Goal: Transaction & Acquisition: Purchase product/service

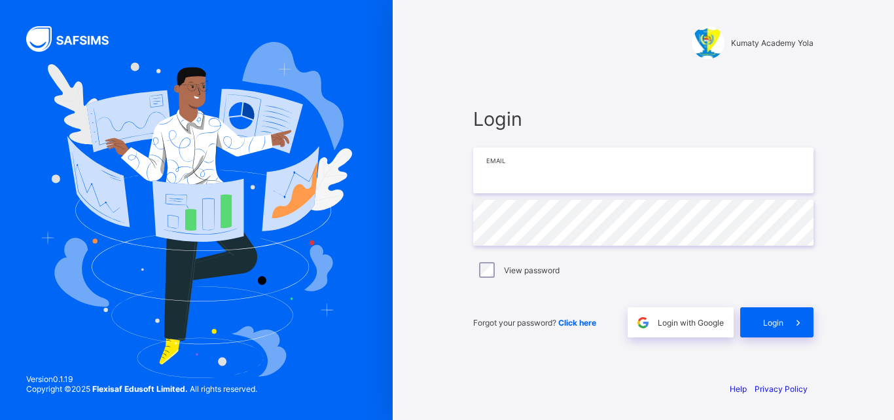
type input "**********"
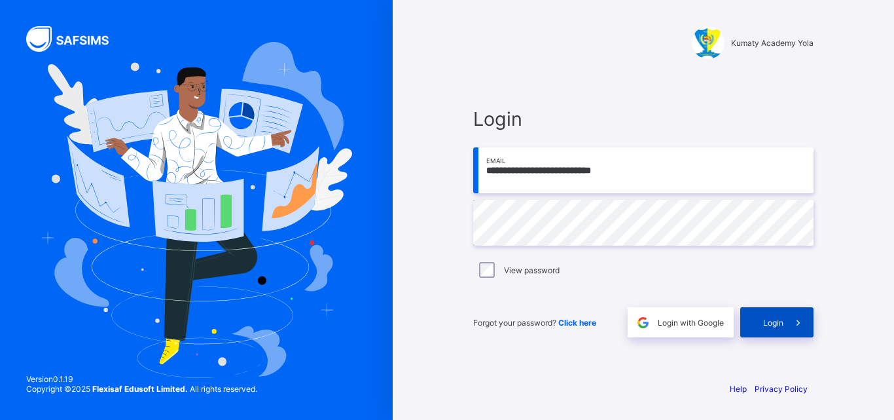
click at [772, 318] on span "Login" at bounding box center [773, 322] width 20 height 10
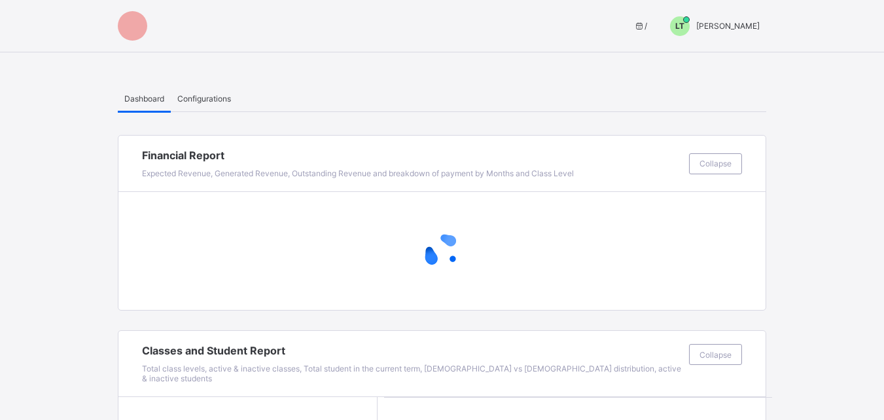
click at [685, 29] on span "LT" at bounding box center [680, 26] width 9 height 10
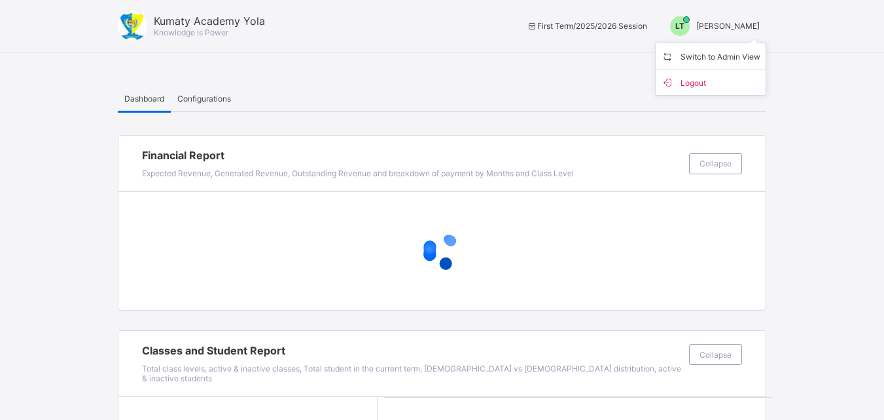
click at [694, 59] on span "Switch to Admin View" at bounding box center [710, 55] width 99 height 15
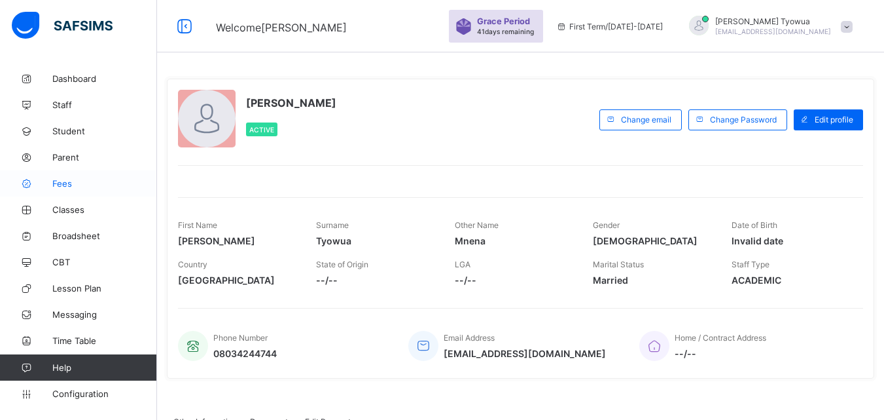
click at [56, 186] on span "Fees" at bounding box center [104, 183] width 105 height 10
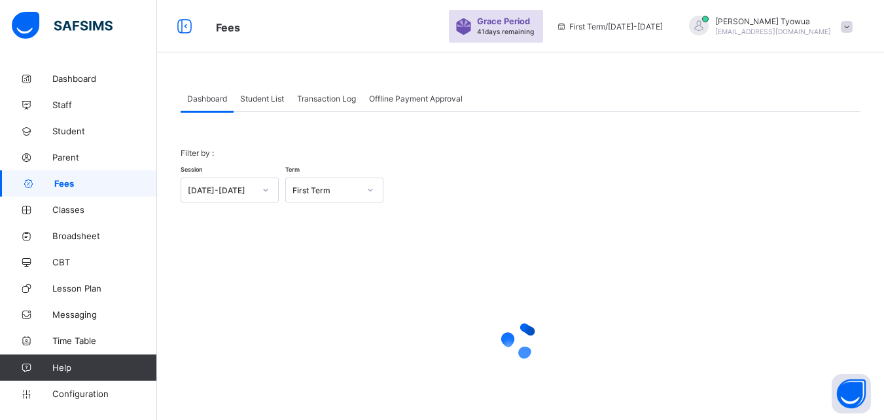
click at [261, 98] on span "Student List" at bounding box center [262, 99] width 44 height 10
click at [196, 96] on span "Dashboard" at bounding box center [207, 99] width 40 height 10
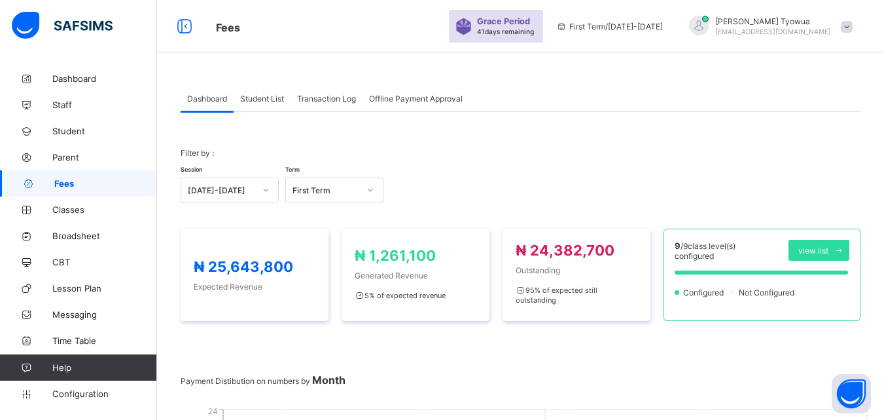
click at [262, 104] on div "Student List" at bounding box center [262, 98] width 57 height 26
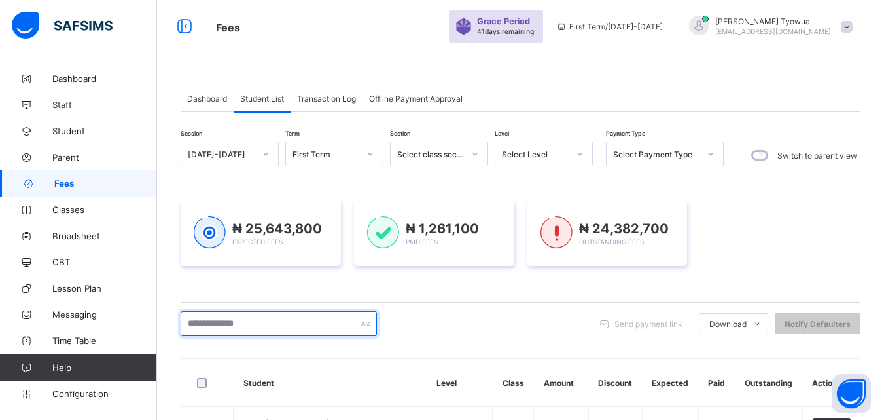
click at [281, 325] on input "text" at bounding box center [279, 323] width 196 height 25
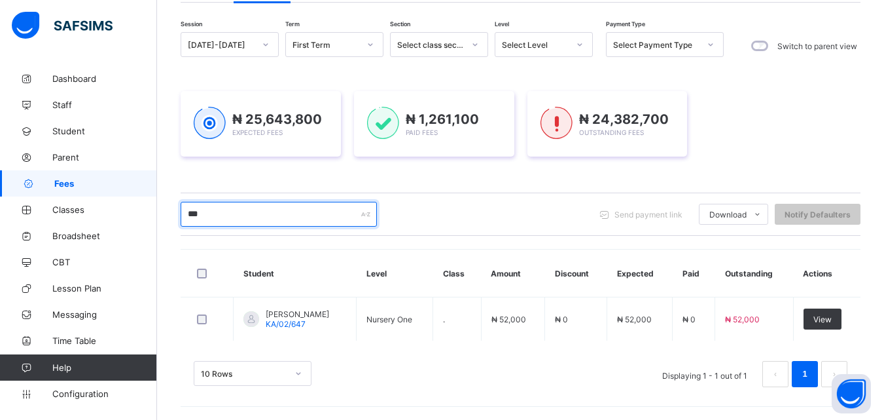
scroll to position [109, 0]
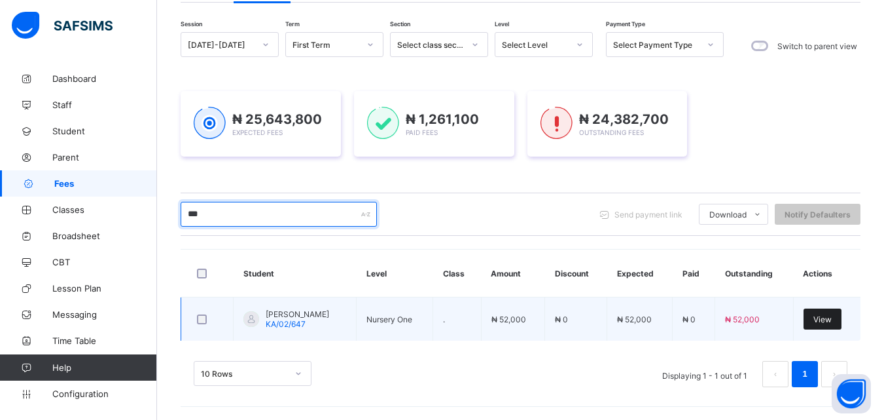
type input "***"
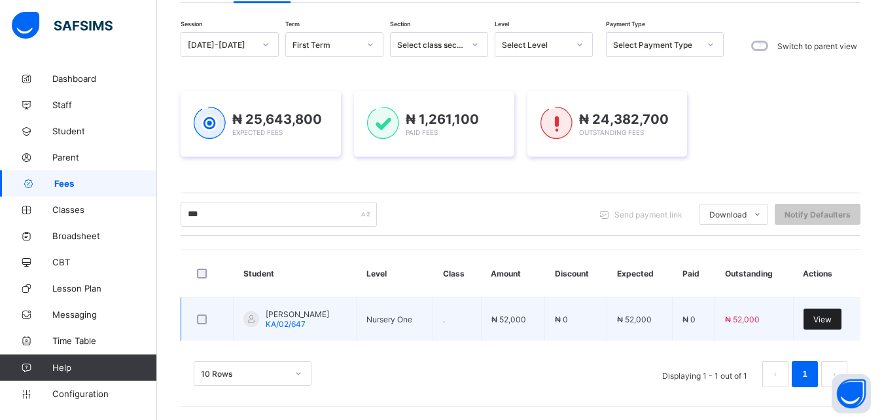
click at [832, 319] on span "View" at bounding box center [823, 319] width 18 height 10
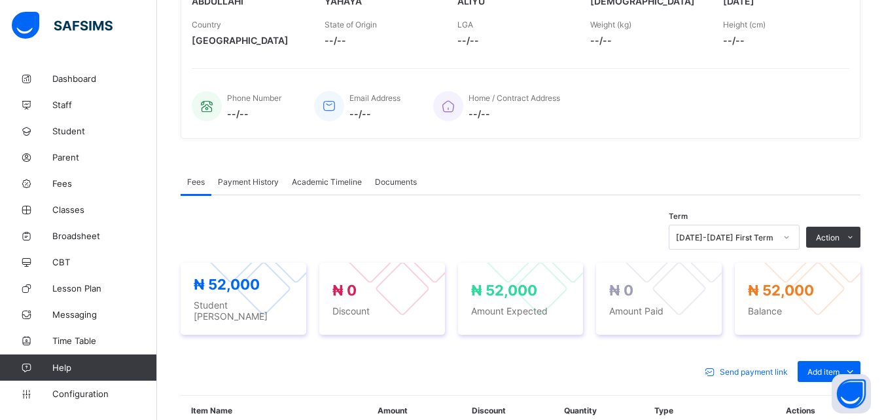
scroll to position [412, 0]
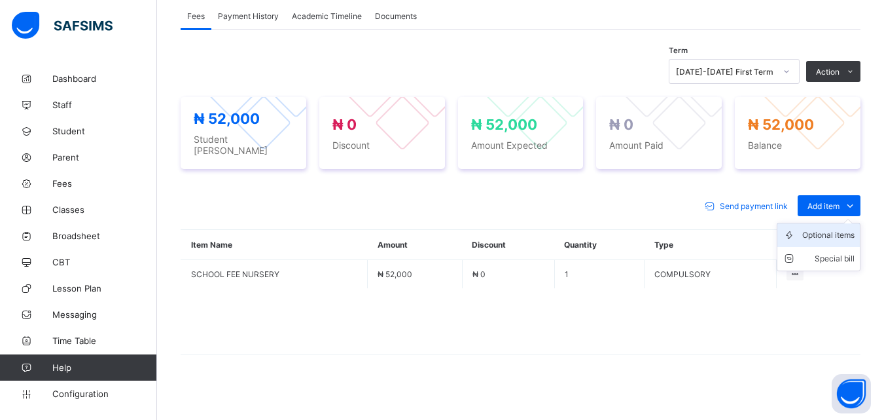
click at [829, 228] on div "Optional items" at bounding box center [829, 234] width 52 height 13
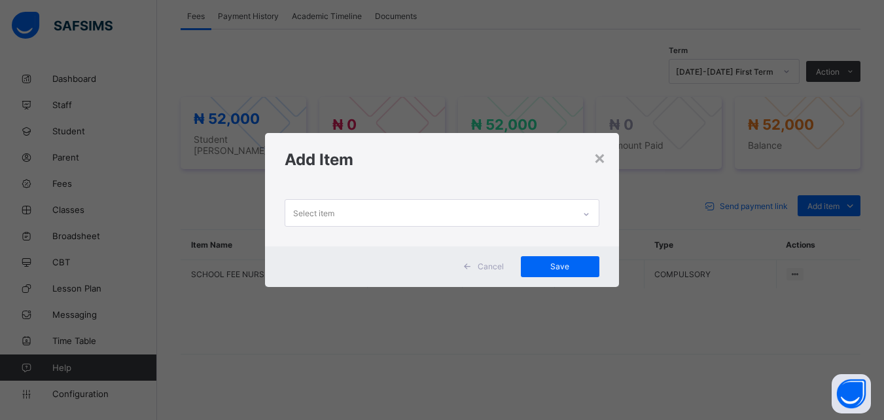
click at [460, 219] on div "Select item" at bounding box center [429, 213] width 288 height 26
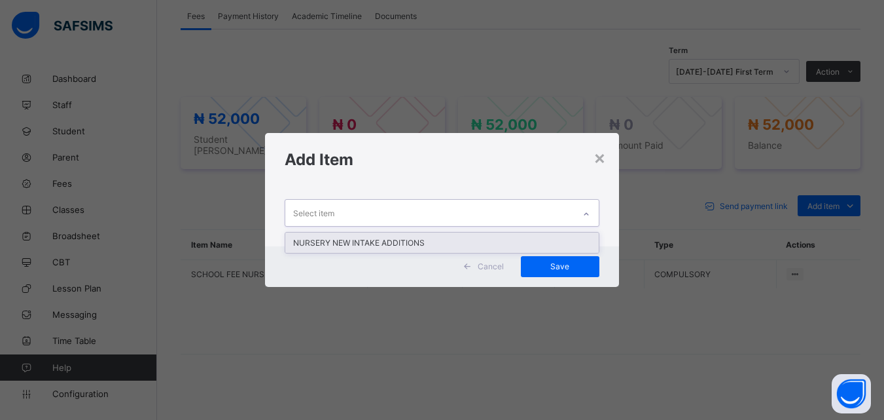
click at [396, 243] on div "NURSERY NEW INTAKE ADDITIONS" at bounding box center [441, 242] width 313 height 20
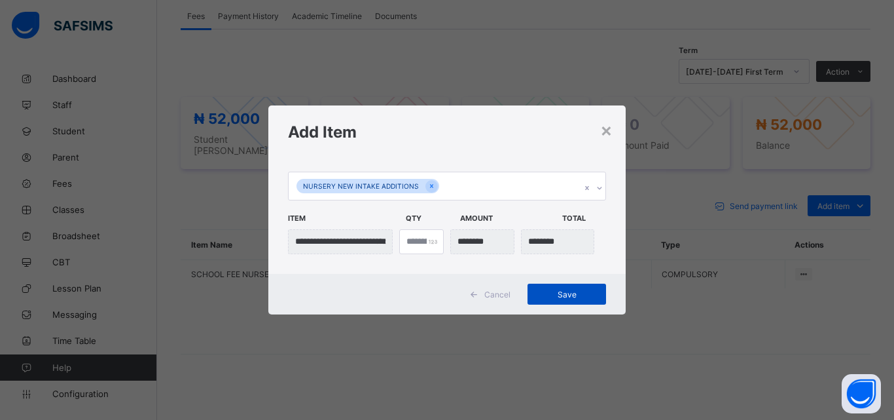
click at [571, 298] on span "Save" at bounding box center [566, 294] width 59 height 10
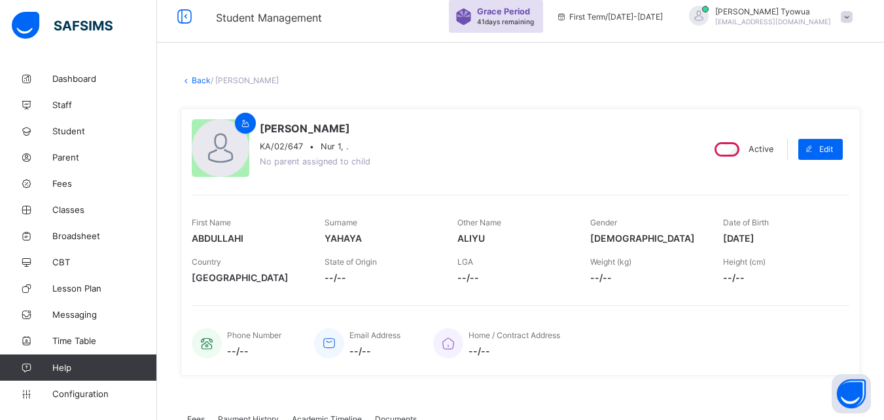
scroll to position [0, 0]
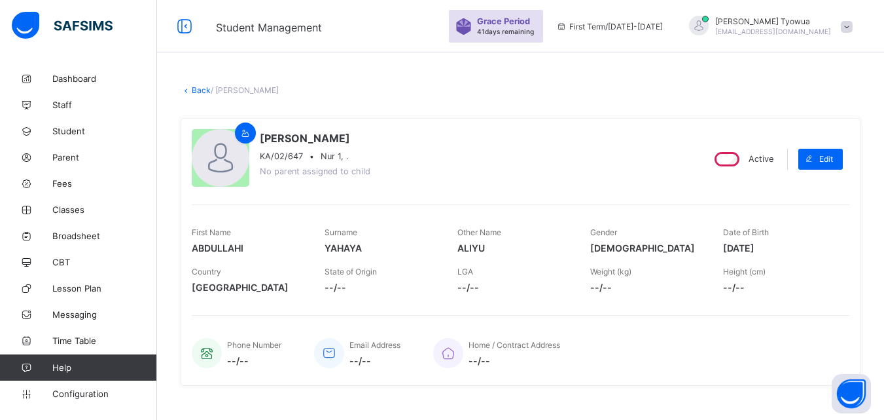
click at [192, 93] on link "Back" at bounding box center [201, 90] width 19 height 10
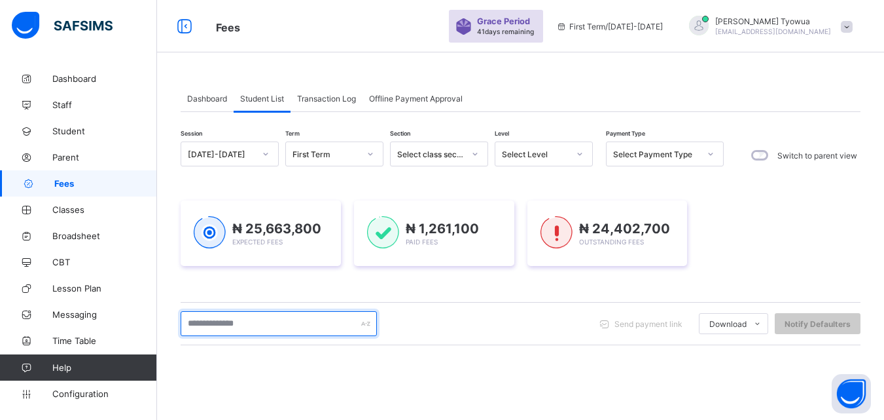
click at [276, 319] on input "text" at bounding box center [279, 323] width 196 height 25
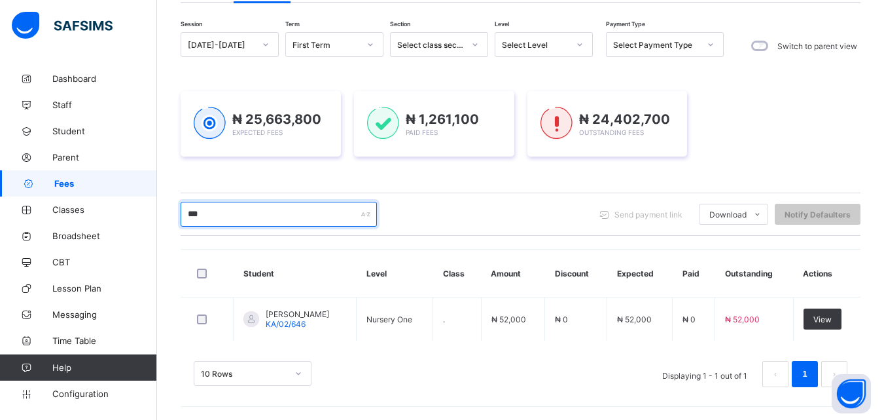
scroll to position [109, 0]
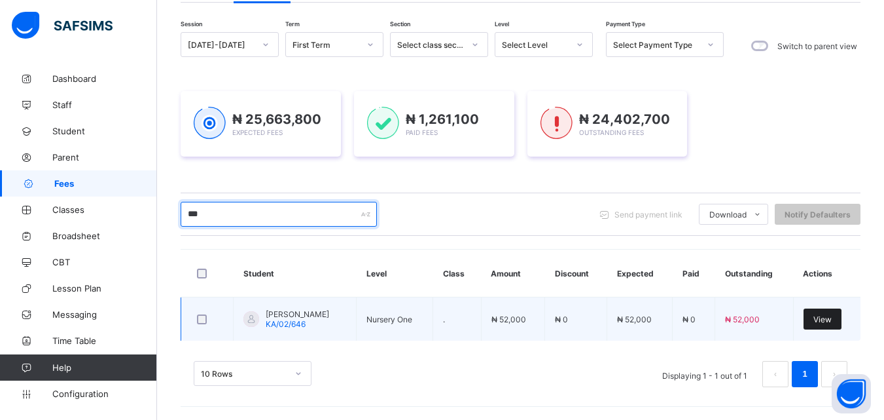
type input "***"
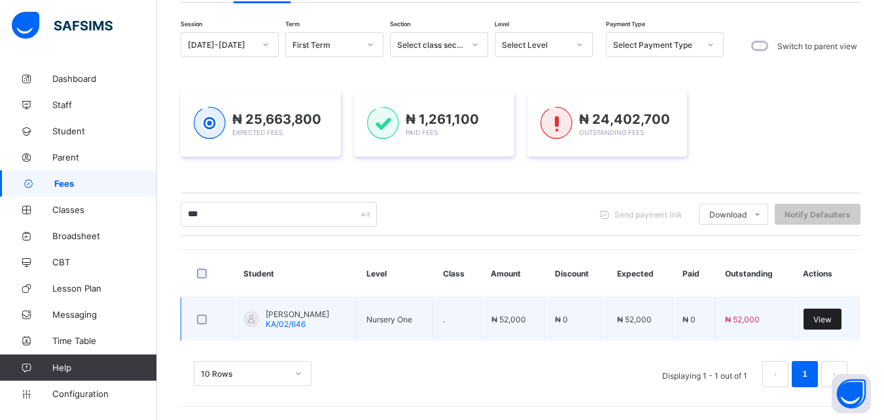
click at [832, 315] on span "View" at bounding box center [823, 319] width 18 height 10
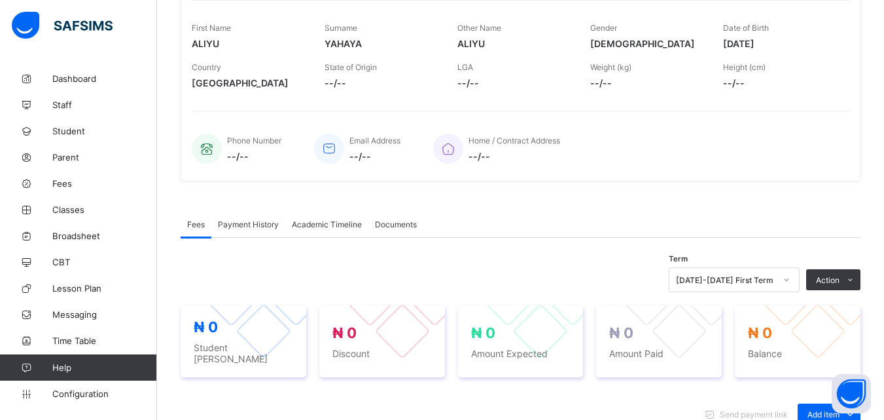
scroll to position [206, 0]
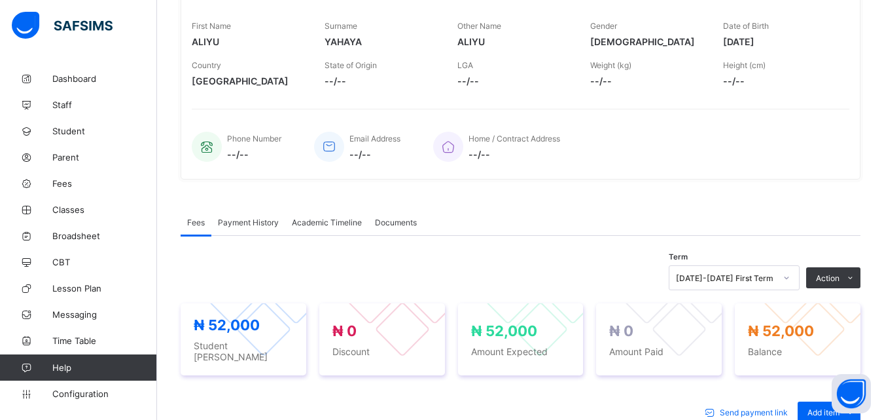
click at [812, 206] on div "Fees Payment History Academic Timeline Documents Fees More Options Term [DATE]-…" at bounding box center [521, 401] width 680 height 424
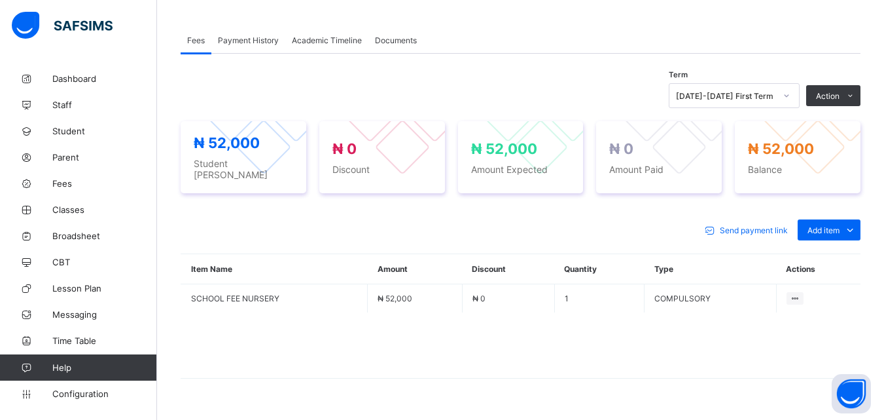
scroll to position [389, 0]
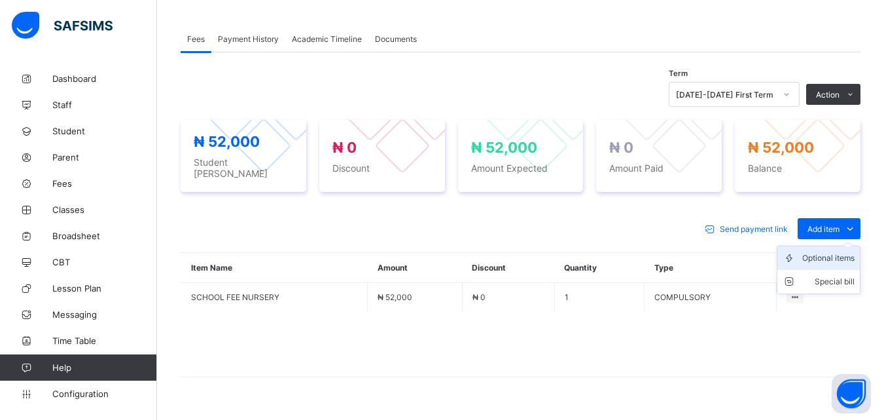
click at [812, 251] on div "Optional items" at bounding box center [829, 257] width 52 height 13
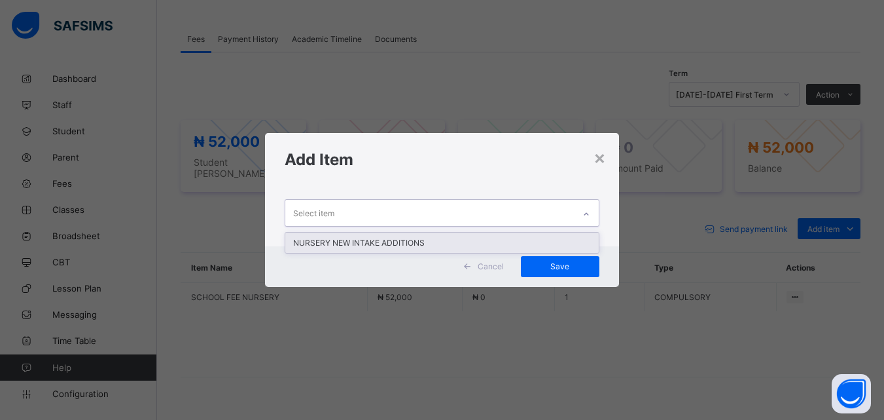
click at [516, 221] on div "Select item" at bounding box center [429, 213] width 288 height 26
click at [401, 243] on div "NURSERY NEW INTAKE ADDITIONS" at bounding box center [441, 242] width 313 height 20
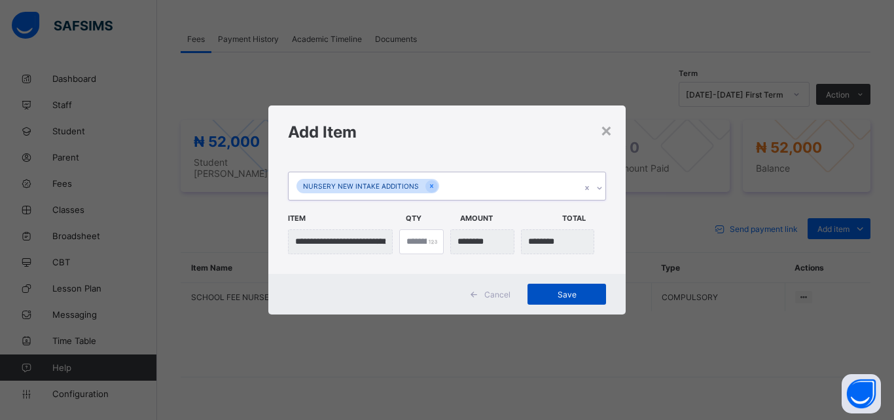
click at [564, 297] on span "Save" at bounding box center [566, 294] width 59 height 10
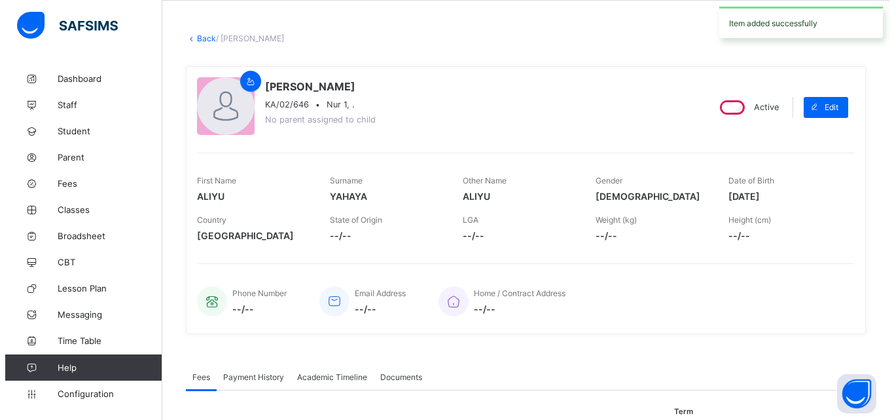
scroll to position [0, 0]
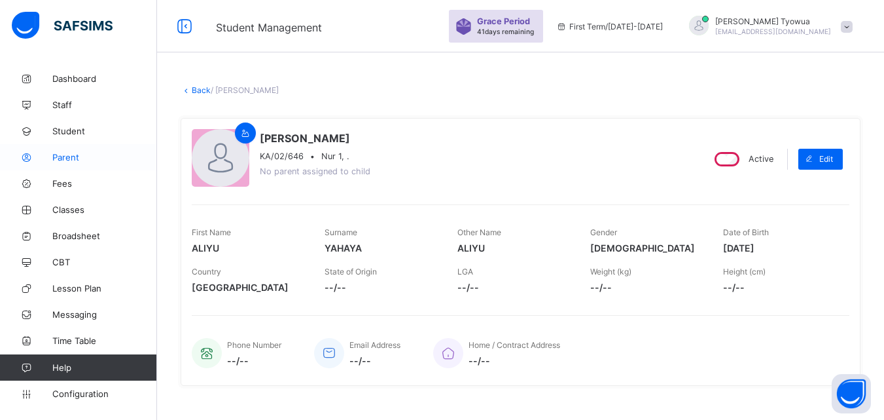
click at [65, 153] on span "Parent" at bounding box center [104, 157] width 105 height 10
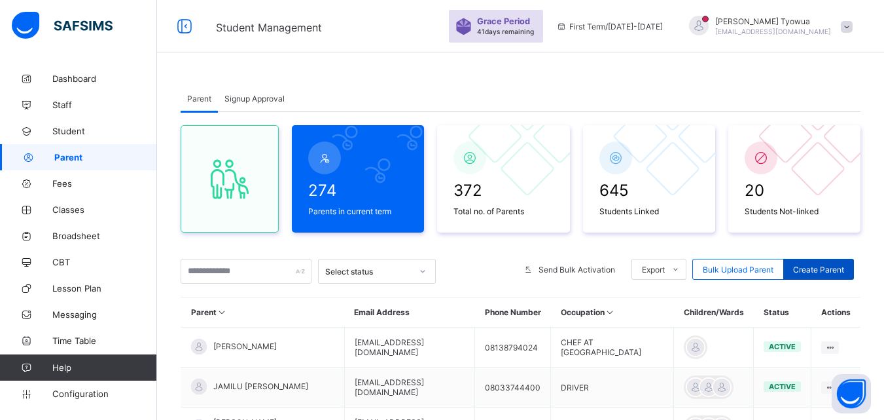
click at [827, 268] on span "Create Parent" at bounding box center [818, 269] width 51 height 10
select select "**"
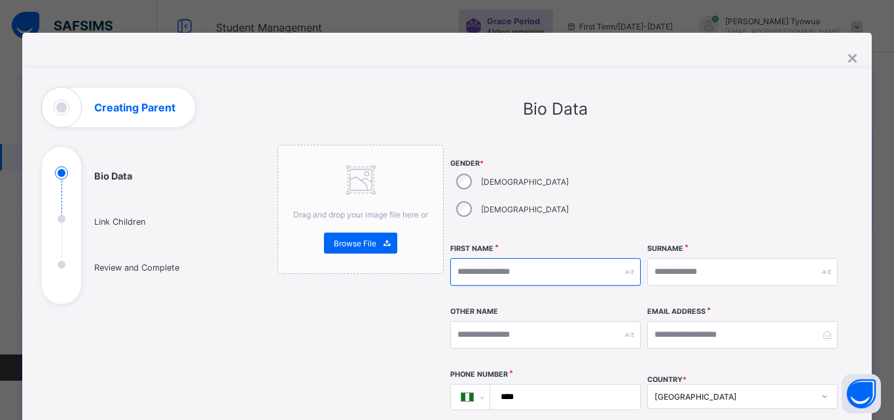
click at [511, 258] on input "text" at bounding box center [545, 271] width 190 height 27
type input "******"
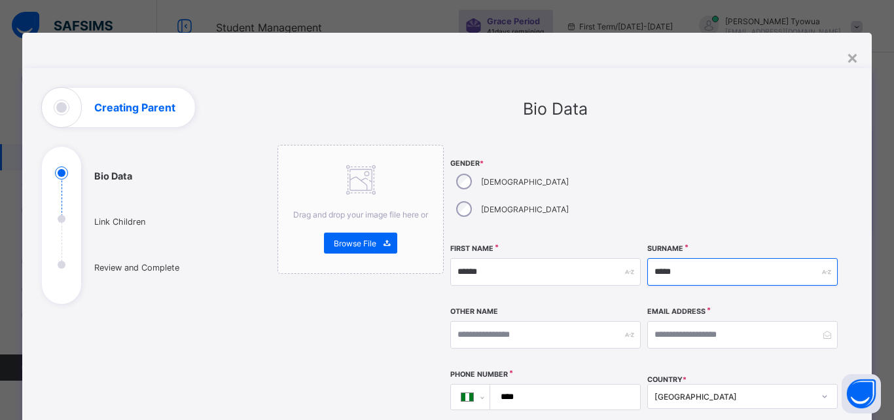
type input "*****"
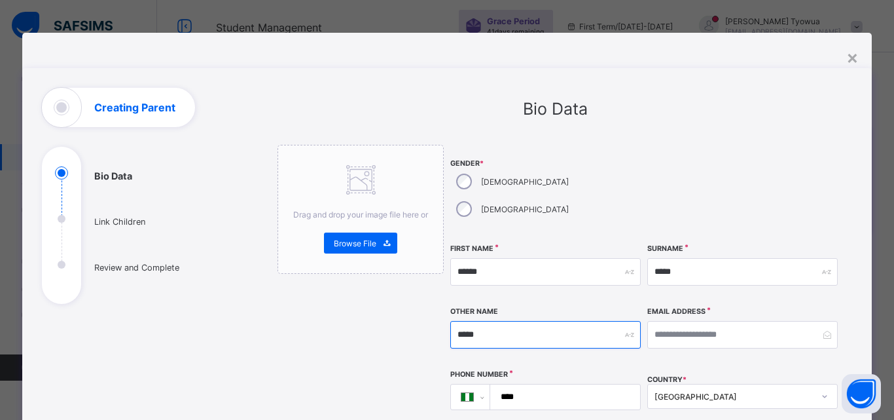
type input "*****"
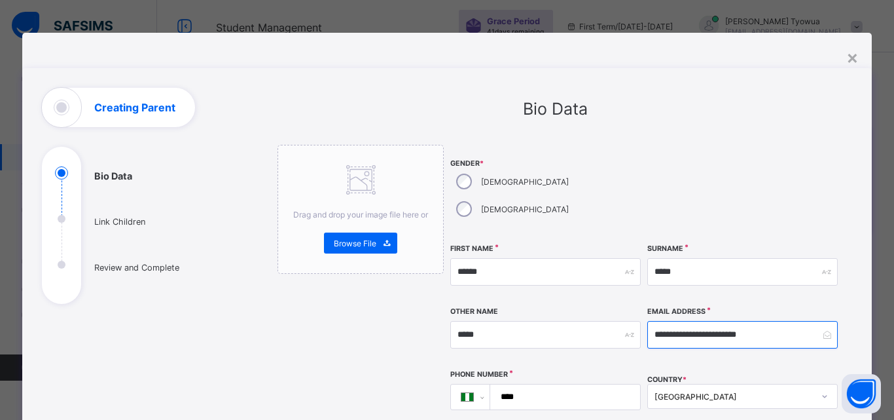
scroll to position [120, 0]
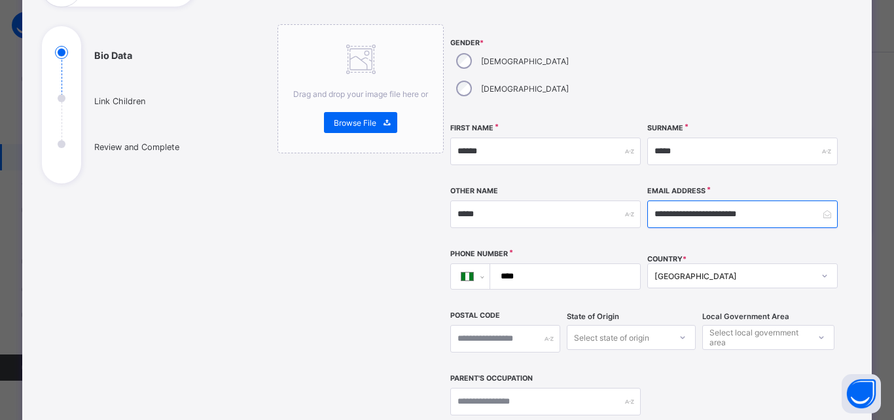
type input "**********"
click at [539, 264] on input "****" at bounding box center [562, 276] width 139 height 25
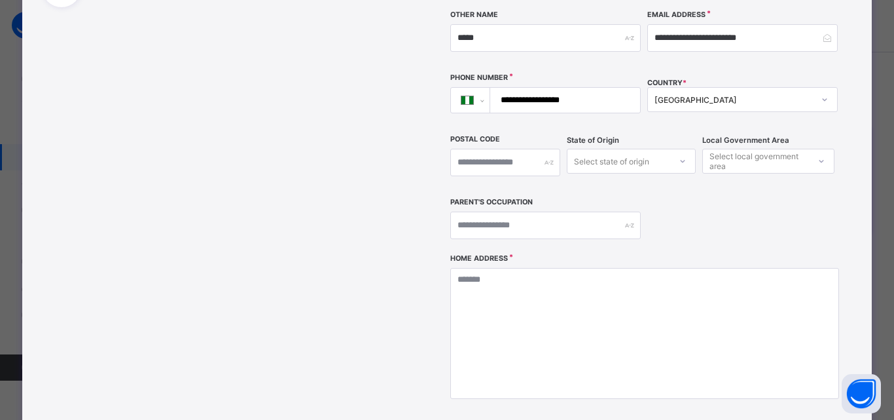
type input "**********"
click at [566, 211] on input "text" at bounding box center [545, 224] width 190 height 27
type input "*"
type input "**********"
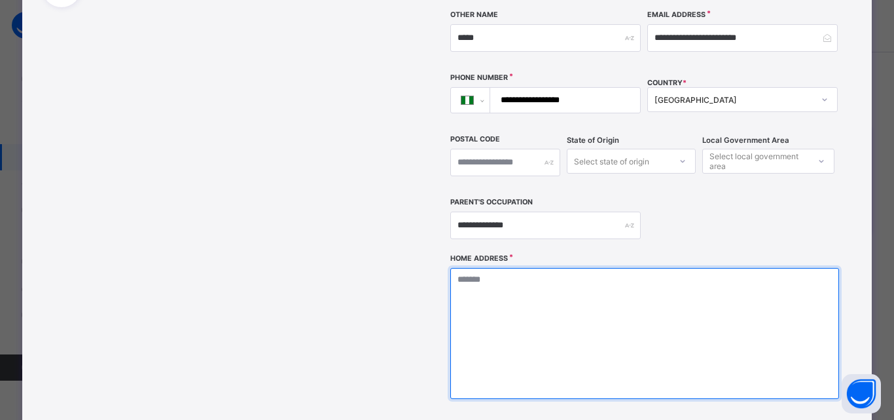
click at [639, 281] on textarea at bounding box center [644, 333] width 388 height 131
type textarea "**********"
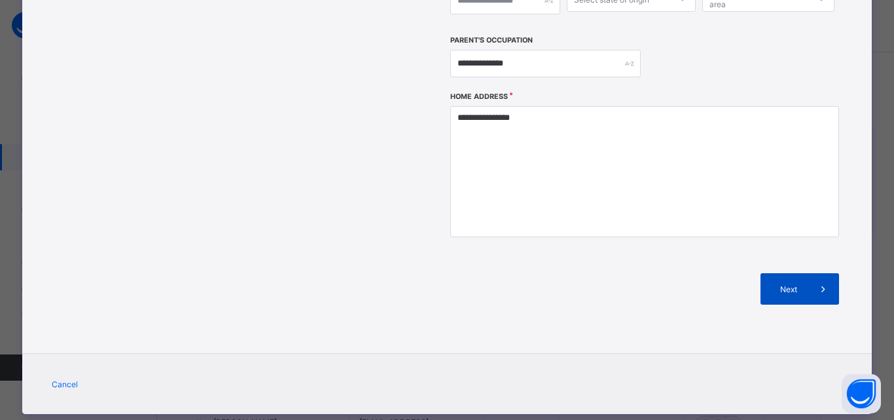
click at [795, 273] on div "Next" at bounding box center [800, 288] width 79 height 31
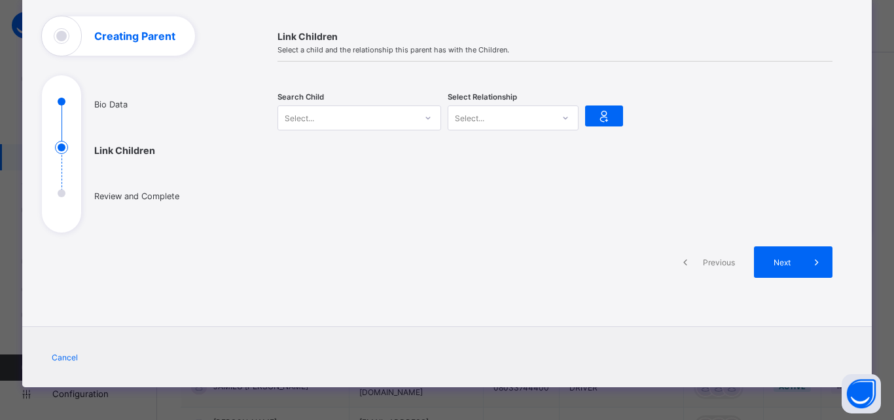
scroll to position [71, 0]
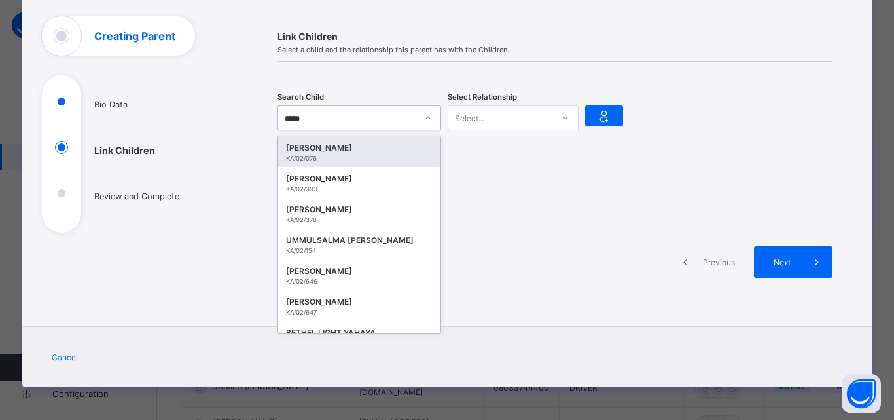
type input "******"
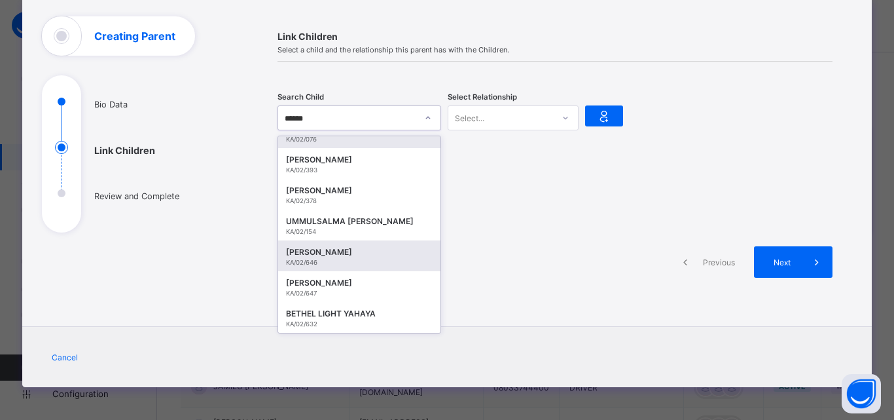
click at [359, 251] on div "[PERSON_NAME]" at bounding box center [359, 251] width 147 height 13
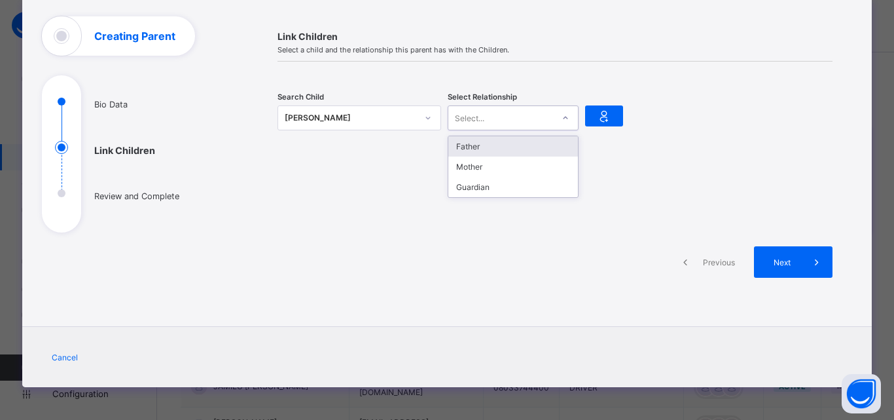
click at [523, 141] on div "Father" at bounding box center [513, 146] width 130 height 20
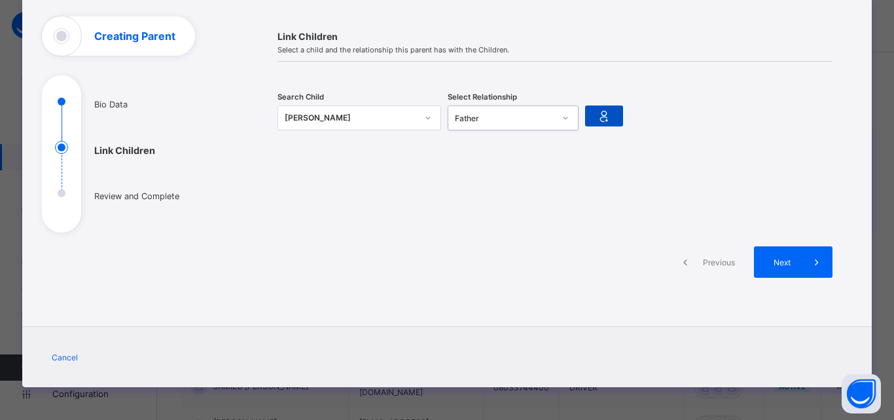
click at [595, 115] on icon at bounding box center [604, 116] width 18 height 16
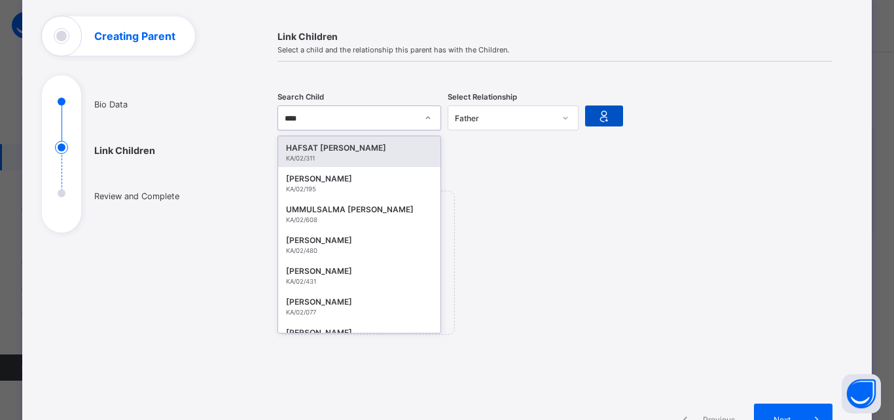
type input "*****"
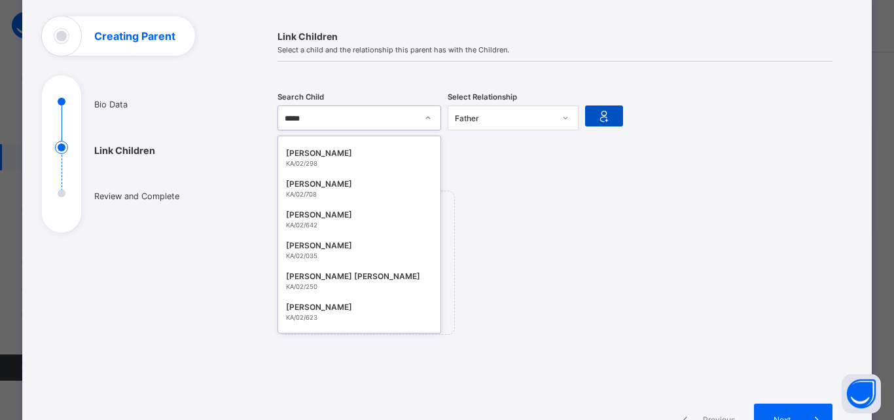
scroll to position [696, 0]
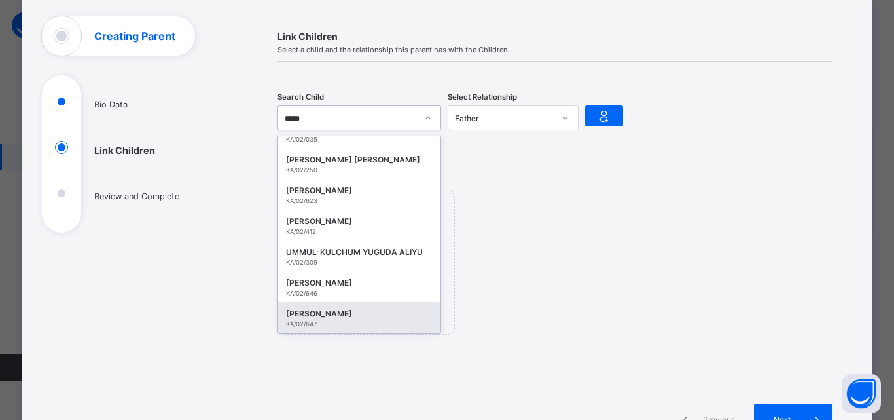
click at [350, 323] on div "KA/02/647" at bounding box center [359, 323] width 147 height 7
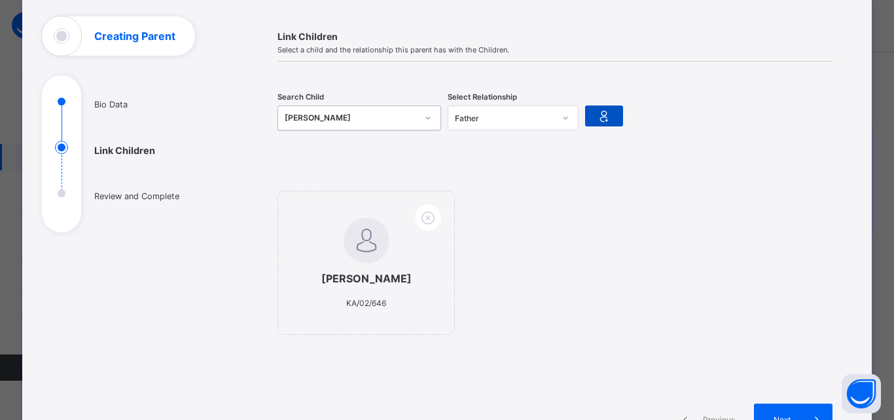
click at [597, 113] on icon at bounding box center [604, 116] width 18 height 16
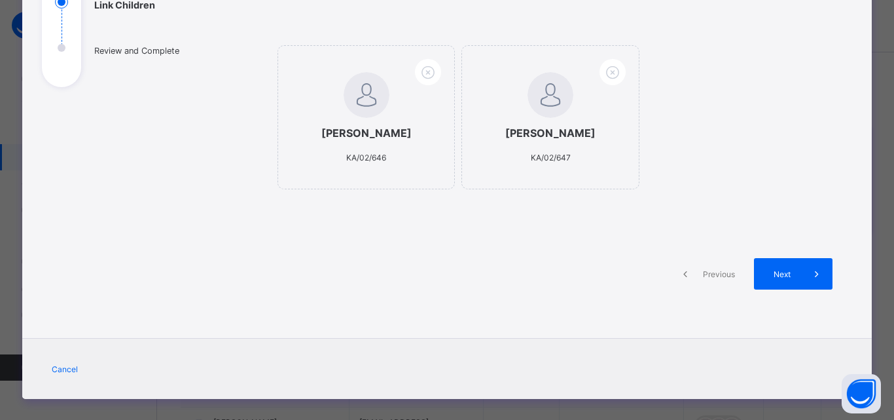
scroll to position [242, 0]
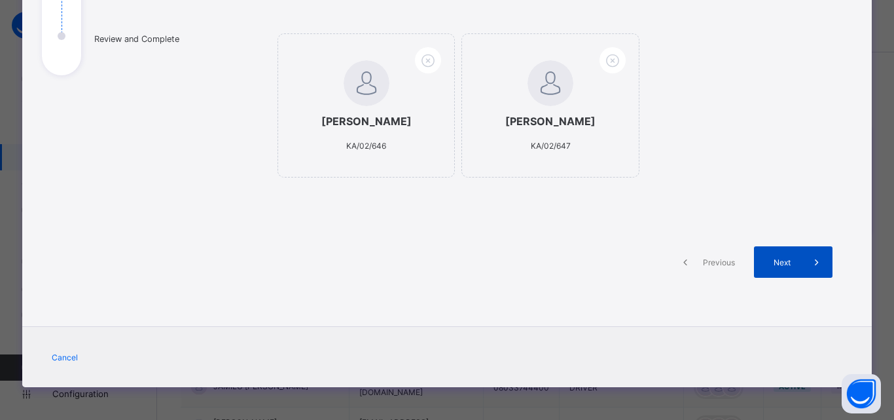
click at [801, 274] on span at bounding box center [816, 261] width 31 height 31
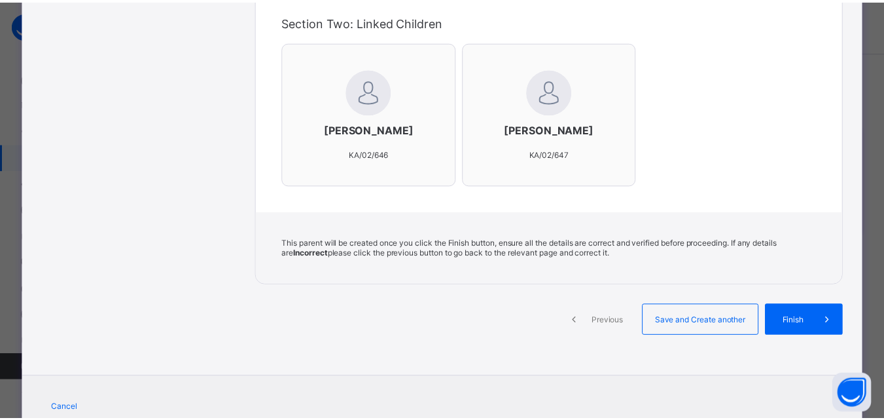
scroll to position [452, 0]
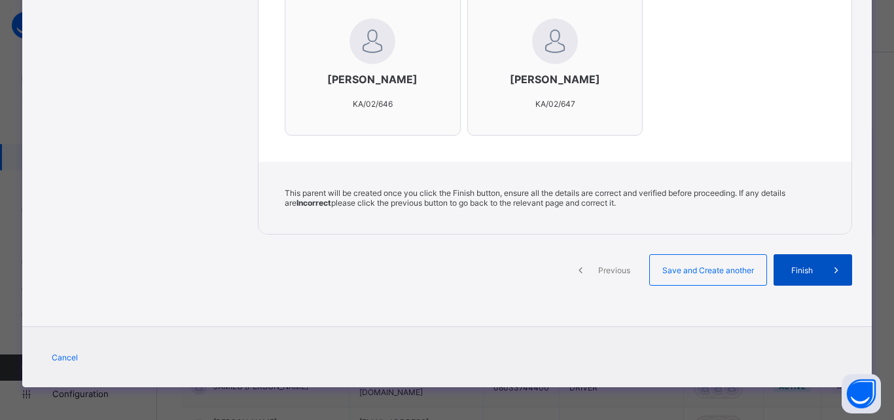
click at [816, 268] on span "Finish" at bounding box center [802, 270] width 37 height 10
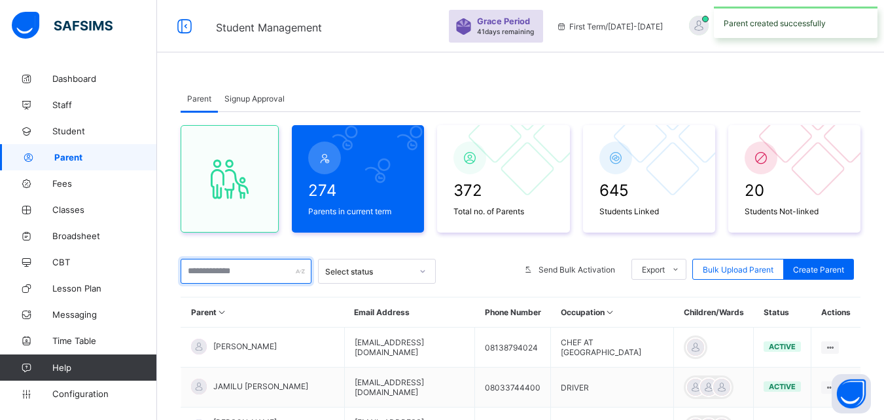
click at [254, 272] on input "text" at bounding box center [246, 271] width 131 height 25
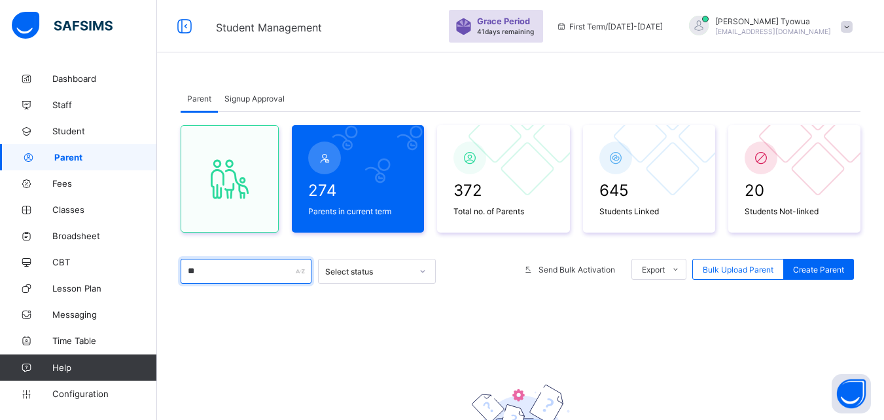
type input "*"
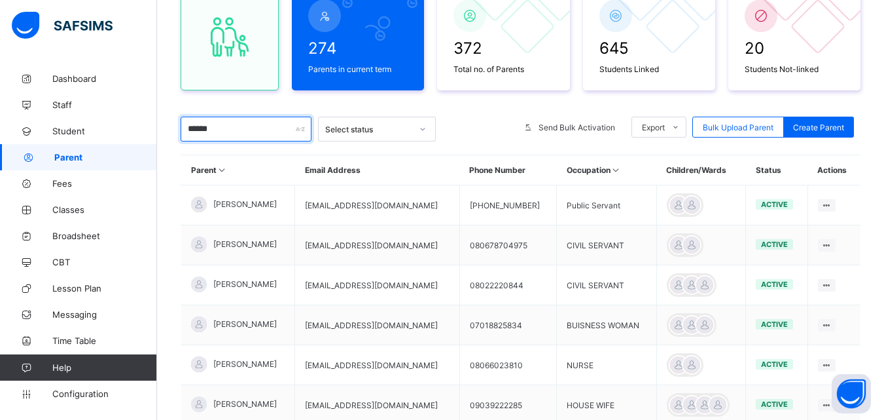
scroll to position [129, 0]
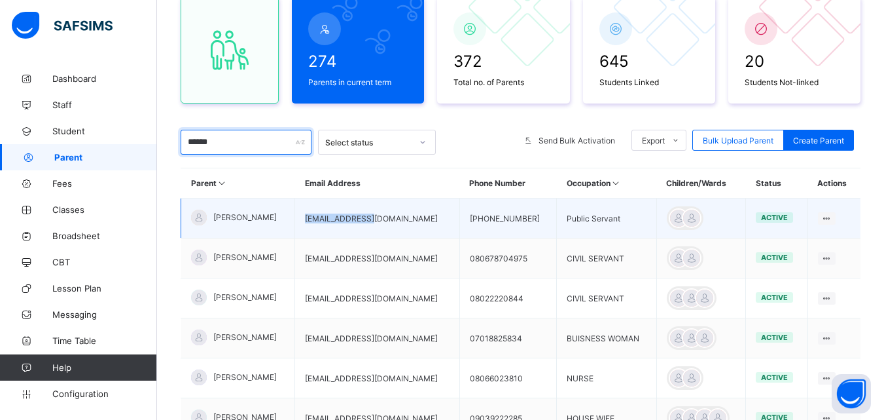
type input "******"
copy td "[EMAIL_ADDRESS][DOMAIN_NAME]"
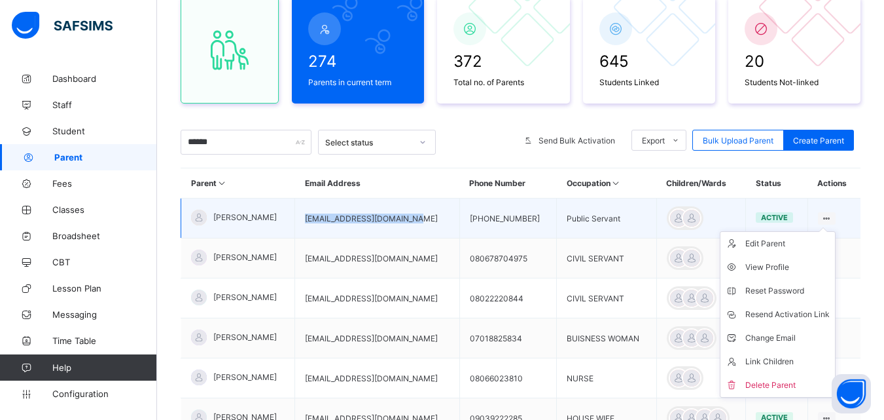
click at [836, 231] on ul "Edit Parent View Profile Reset Password Resend Activation Link Change Email Lin…" at bounding box center [778, 314] width 116 height 166
click at [790, 280] on li "Reset Password" at bounding box center [778, 291] width 115 height 24
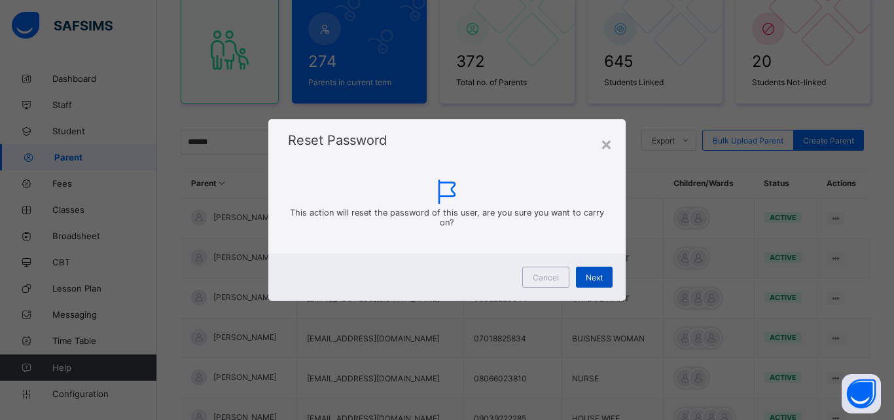
click at [602, 270] on div "Next" at bounding box center [594, 276] width 37 height 21
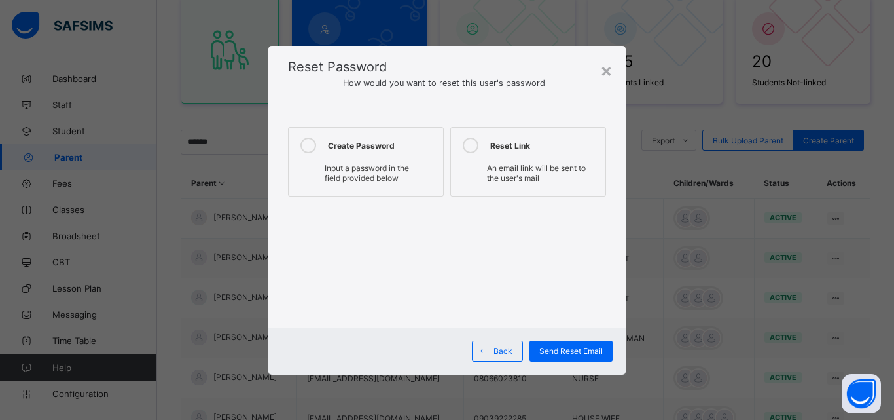
click at [389, 160] on div "Input a password in the field provided below" at bounding box center [365, 173] width 141 height 26
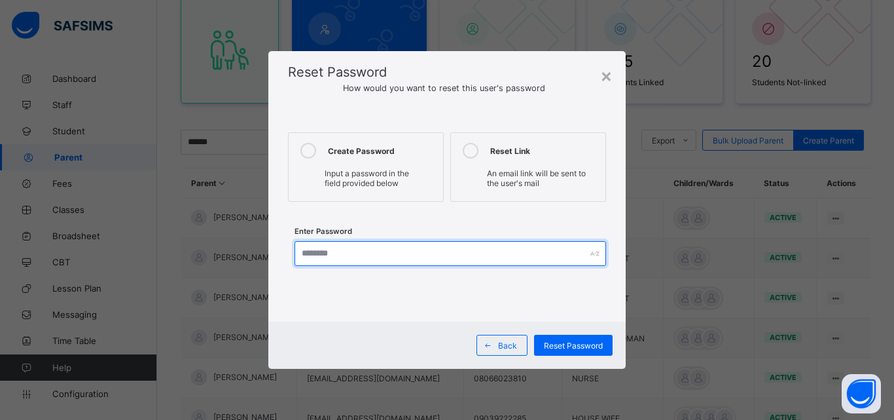
click at [399, 251] on input "text" at bounding box center [451, 253] width 312 height 25
type input "**********"
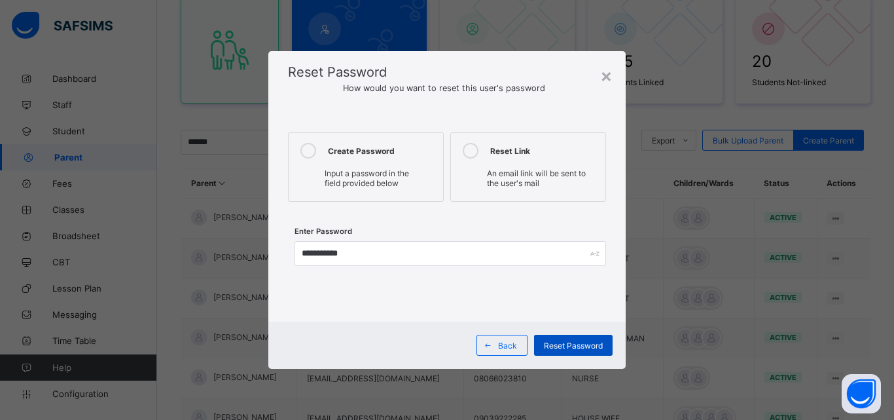
click at [581, 344] on span "Reset Password" at bounding box center [573, 345] width 59 height 10
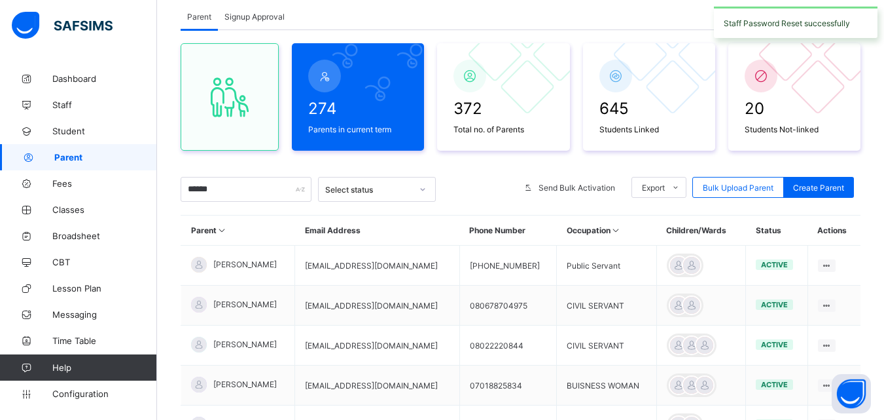
scroll to position [0, 0]
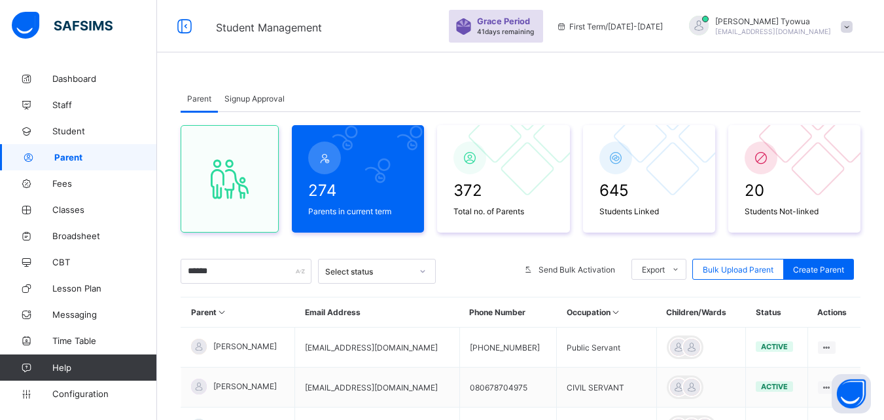
click at [715, 25] on div at bounding box center [699, 27] width 33 height 22
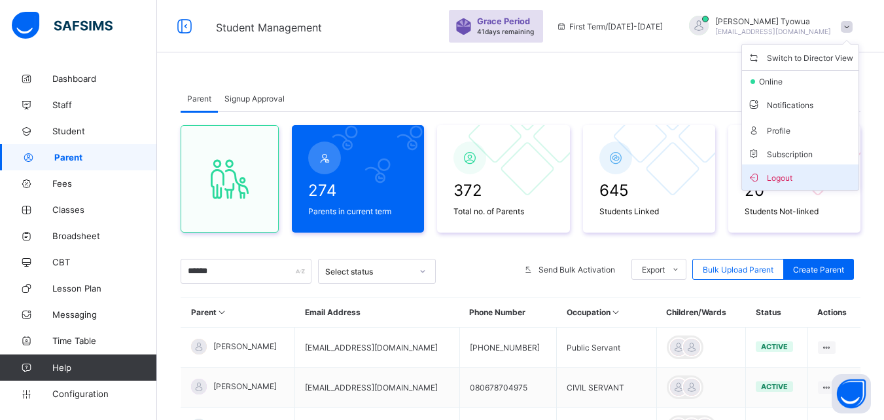
click at [799, 176] on span "Logout" at bounding box center [801, 177] width 106 height 15
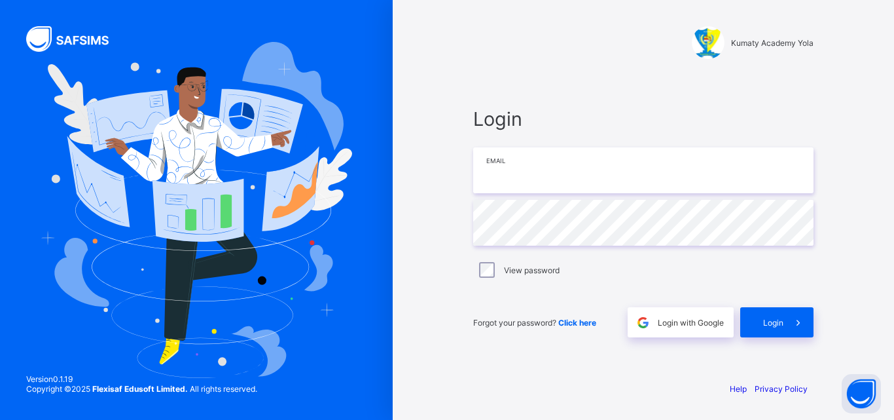
click at [649, 173] on input "email" at bounding box center [643, 170] width 340 height 46
paste input "**********"
type input "**********"
click at [508, 279] on div "View password" at bounding box center [643, 269] width 340 height 27
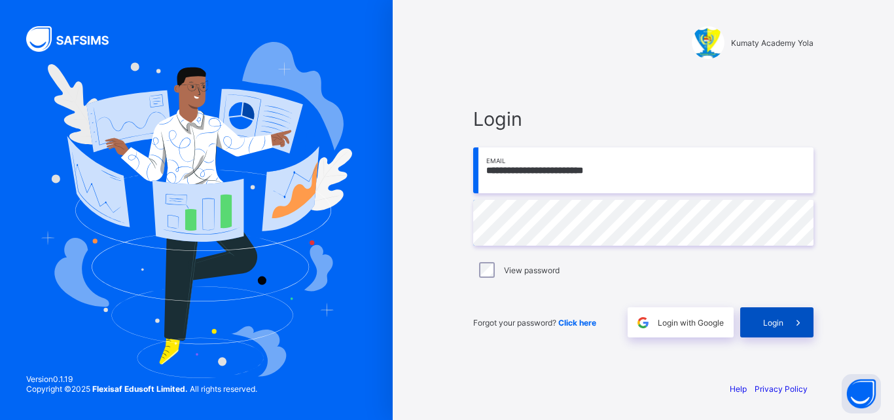
click at [787, 319] on span at bounding box center [799, 322] width 30 height 30
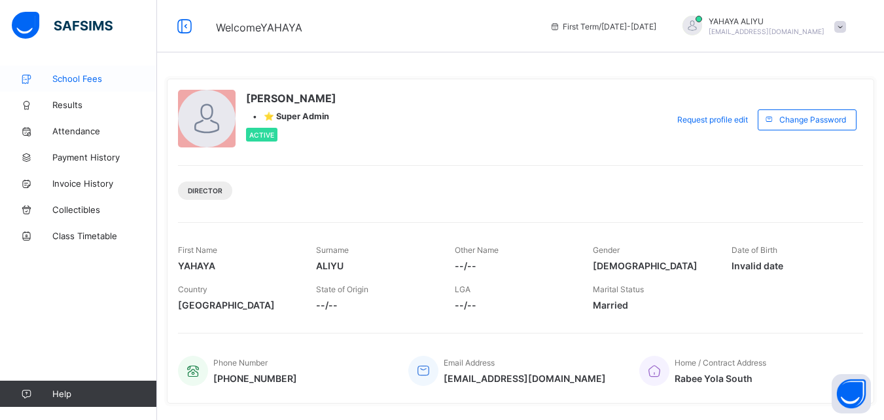
click at [63, 77] on span "School Fees" at bounding box center [104, 78] width 105 height 10
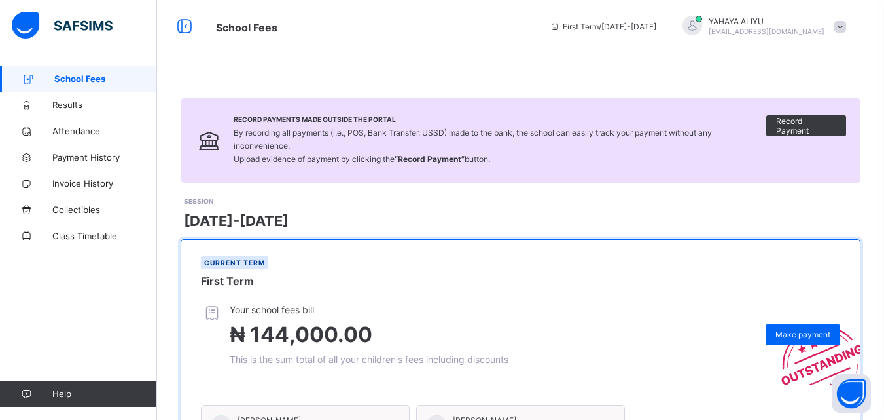
scroll to position [152, 0]
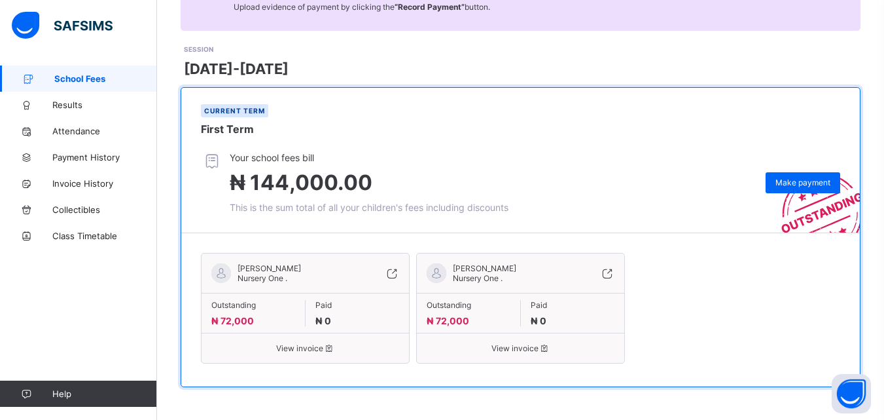
click at [342, 340] on div "View invoice" at bounding box center [305, 343] width 207 height 20
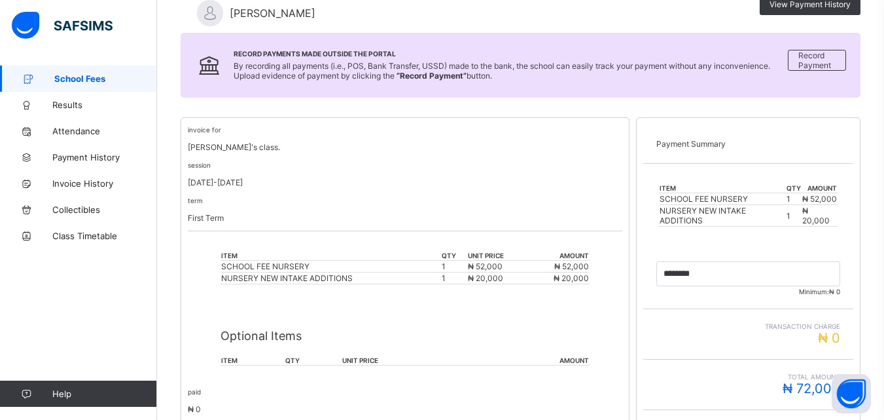
scroll to position [353, 0]
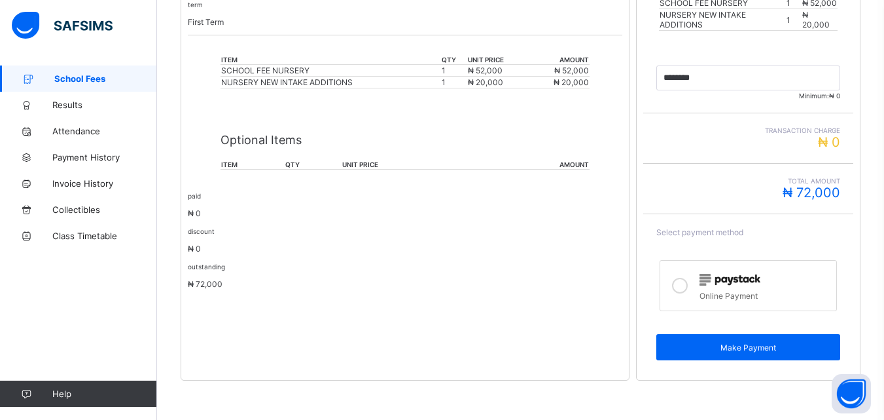
click at [757, 282] on div at bounding box center [765, 278] width 130 height 17
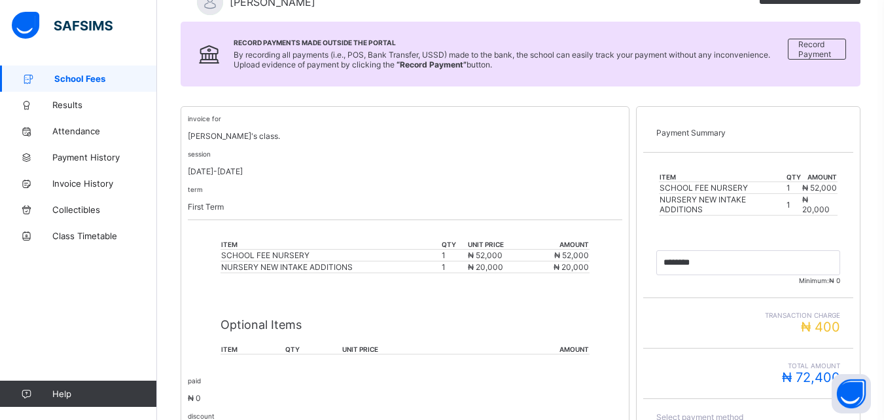
scroll to position [159, 0]
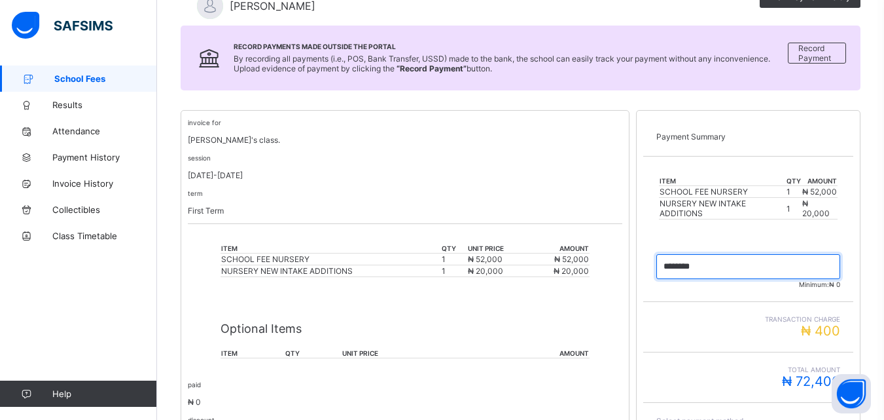
click at [755, 271] on input "currency" at bounding box center [749, 266] width 184 height 25
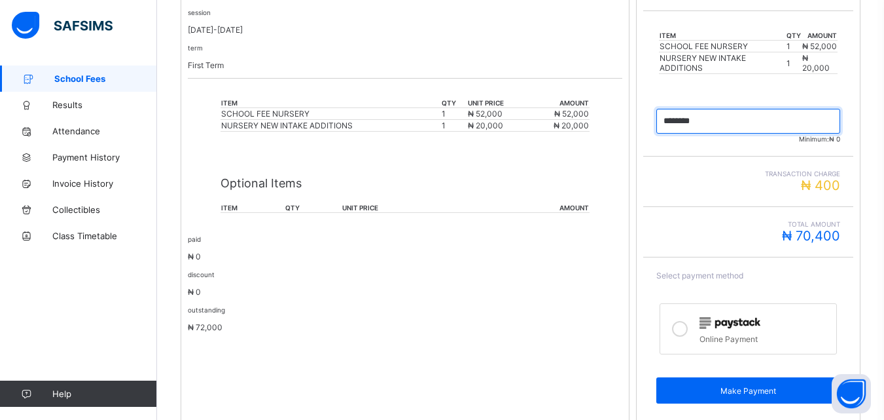
scroll to position [357, 0]
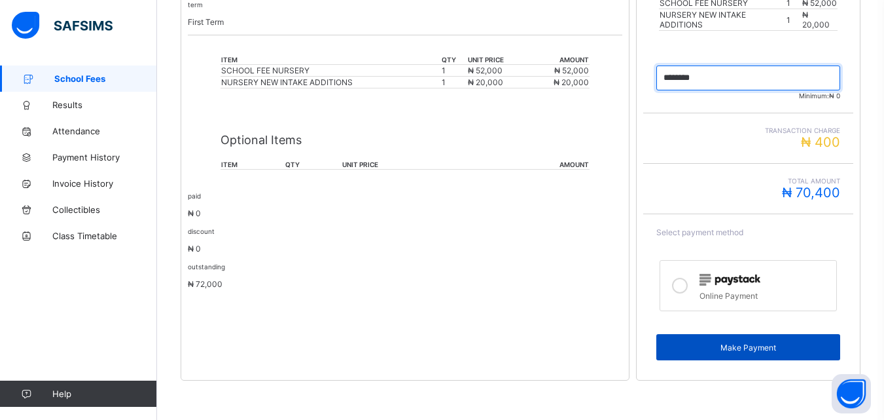
type input "********"
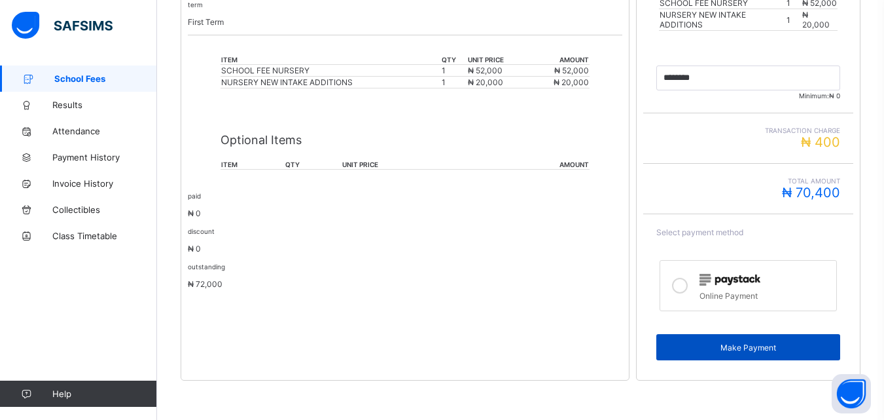
click at [781, 344] on span "Make Payment" at bounding box center [748, 347] width 164 height 10
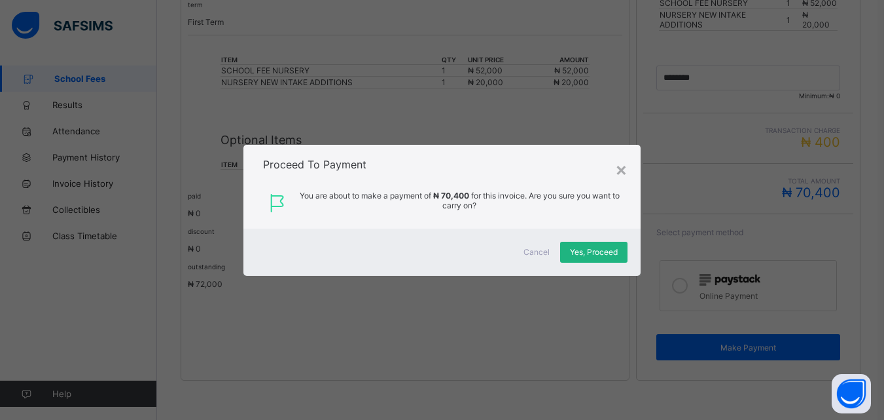
click at [610, 251] on span "Yes, Proceed" at bounding box center [594, 252] width 48 height 10
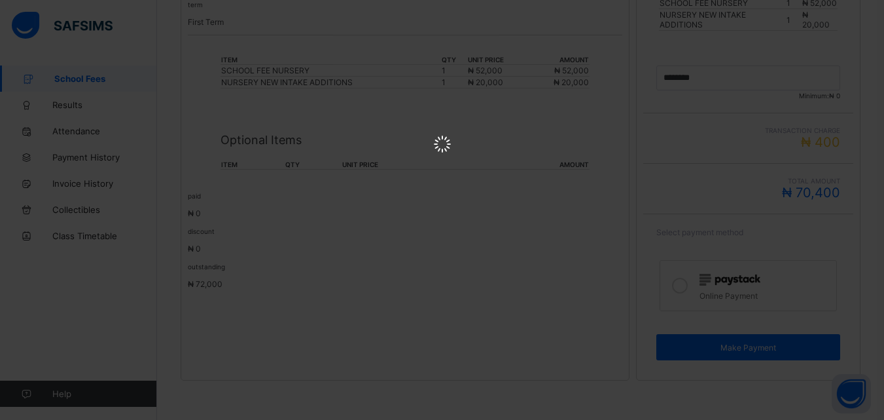
scroll to position [0, 0]
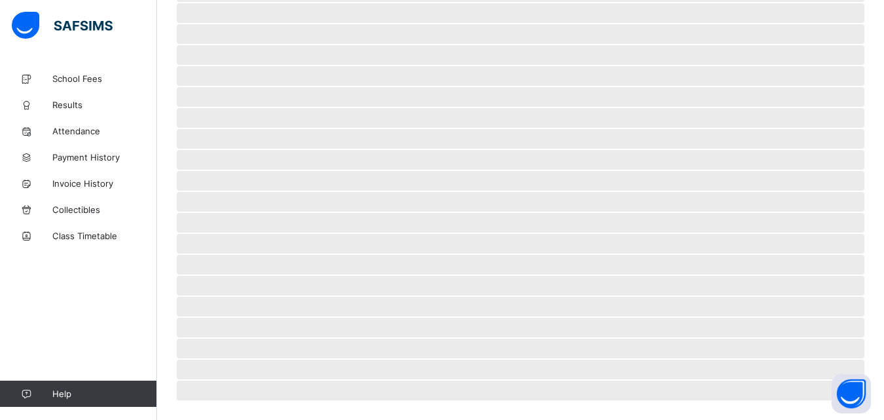
scroll to position [81, 0]
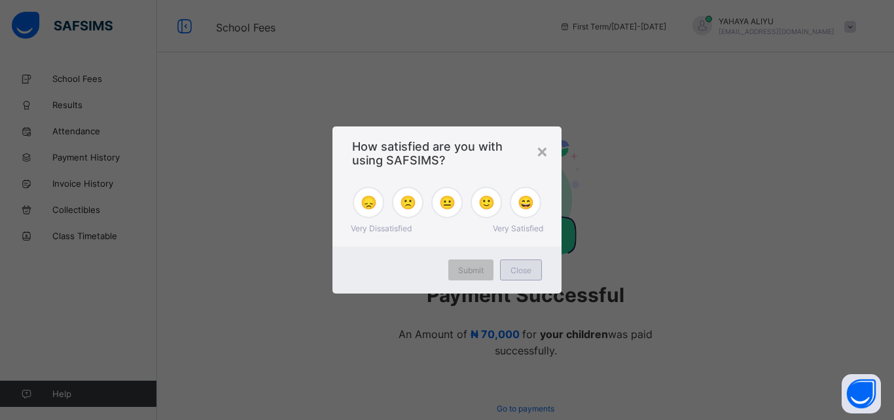
click at [522, 274] on span "Close" at bounding box center [521, 270] width 21 height 10
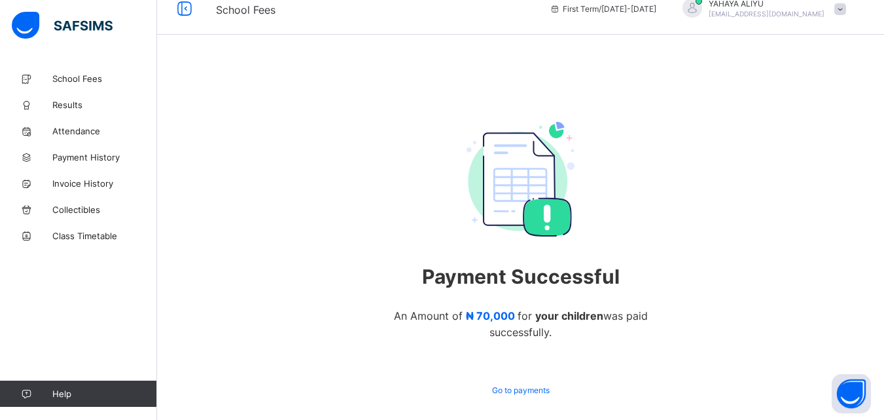
scroll to position [74, 0]
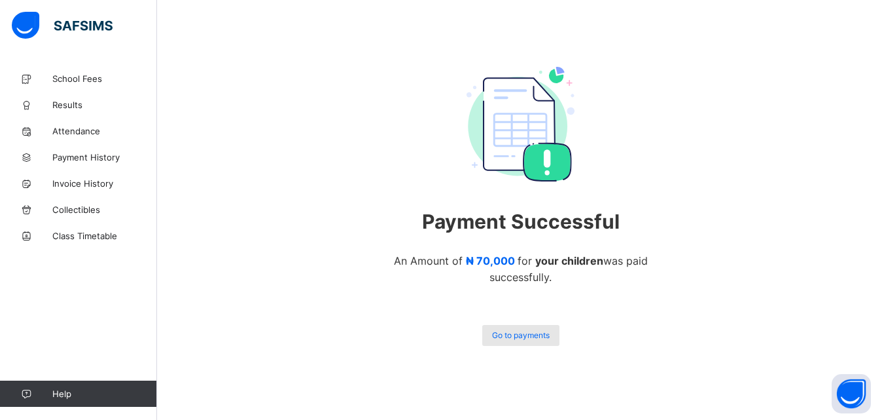
click at [538, 325] on div "Go to payments" at bounding box center [520, 335] width 77 height 21
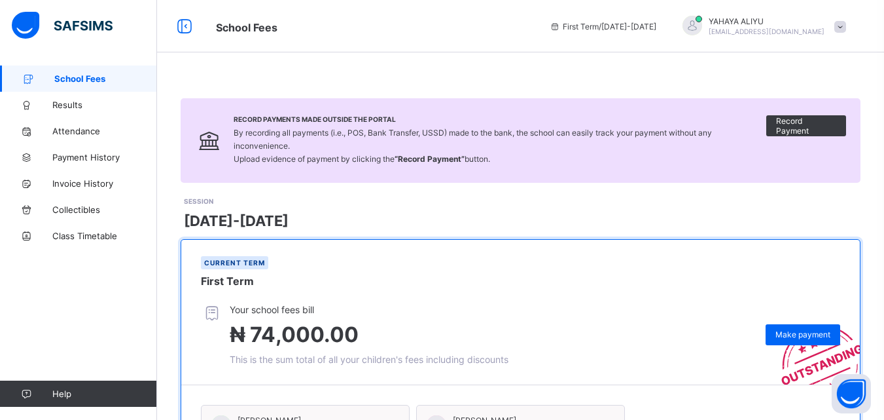
click at [709, 25] on div at bounding box center [692, 27] width 33 height 22
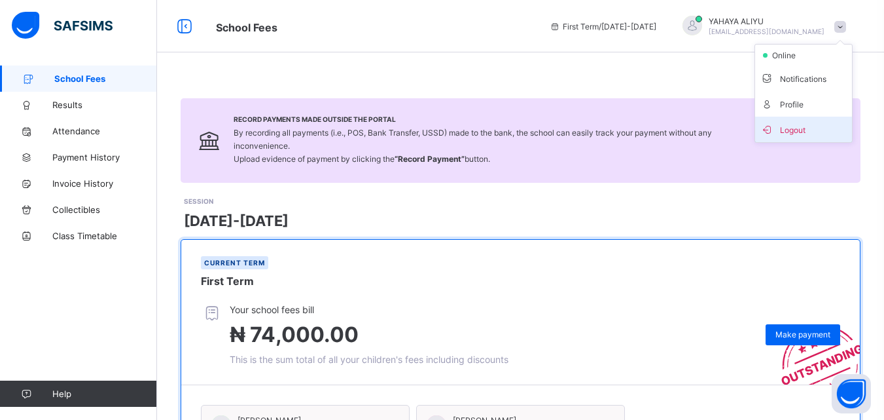
click at [805, 130] on span "Logout" at bounding box center [804, 129] width 86 height 15
